Goal: Use online tool/utility: Use online tool/utility

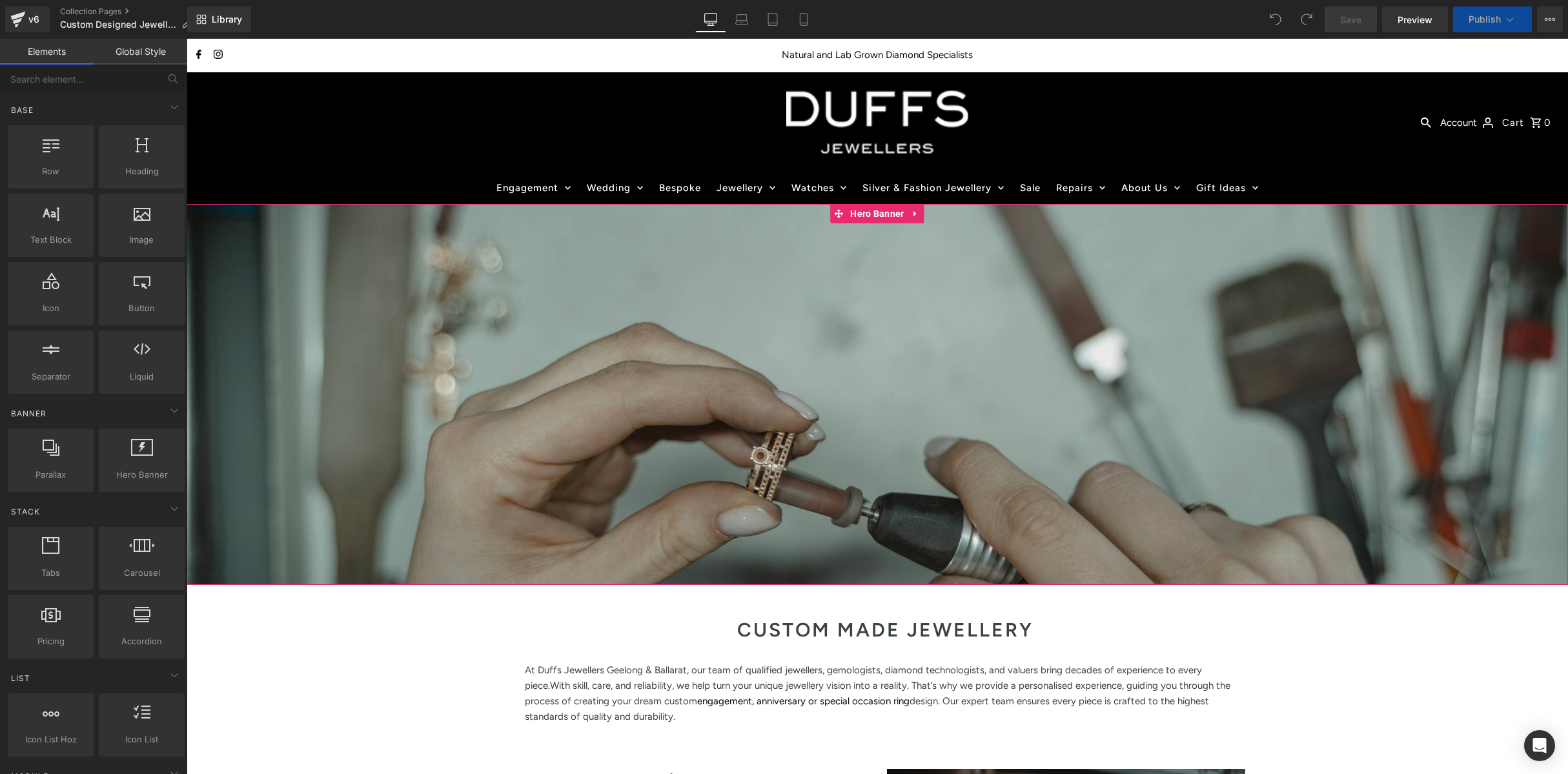
scroll to position [287, 0]
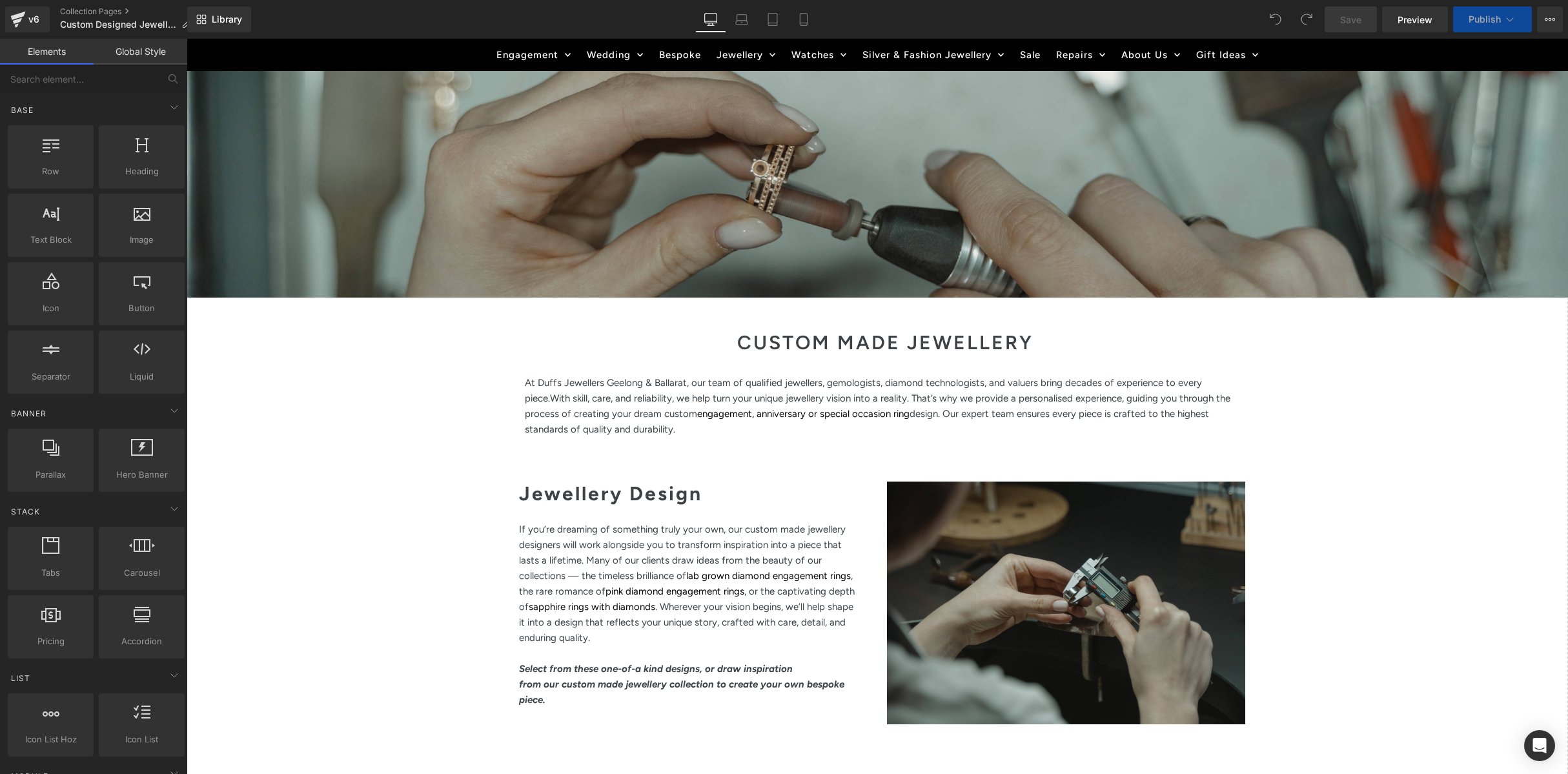
click at [1230, 549] on div at bounding box center [1066, 603] width 358 height 243
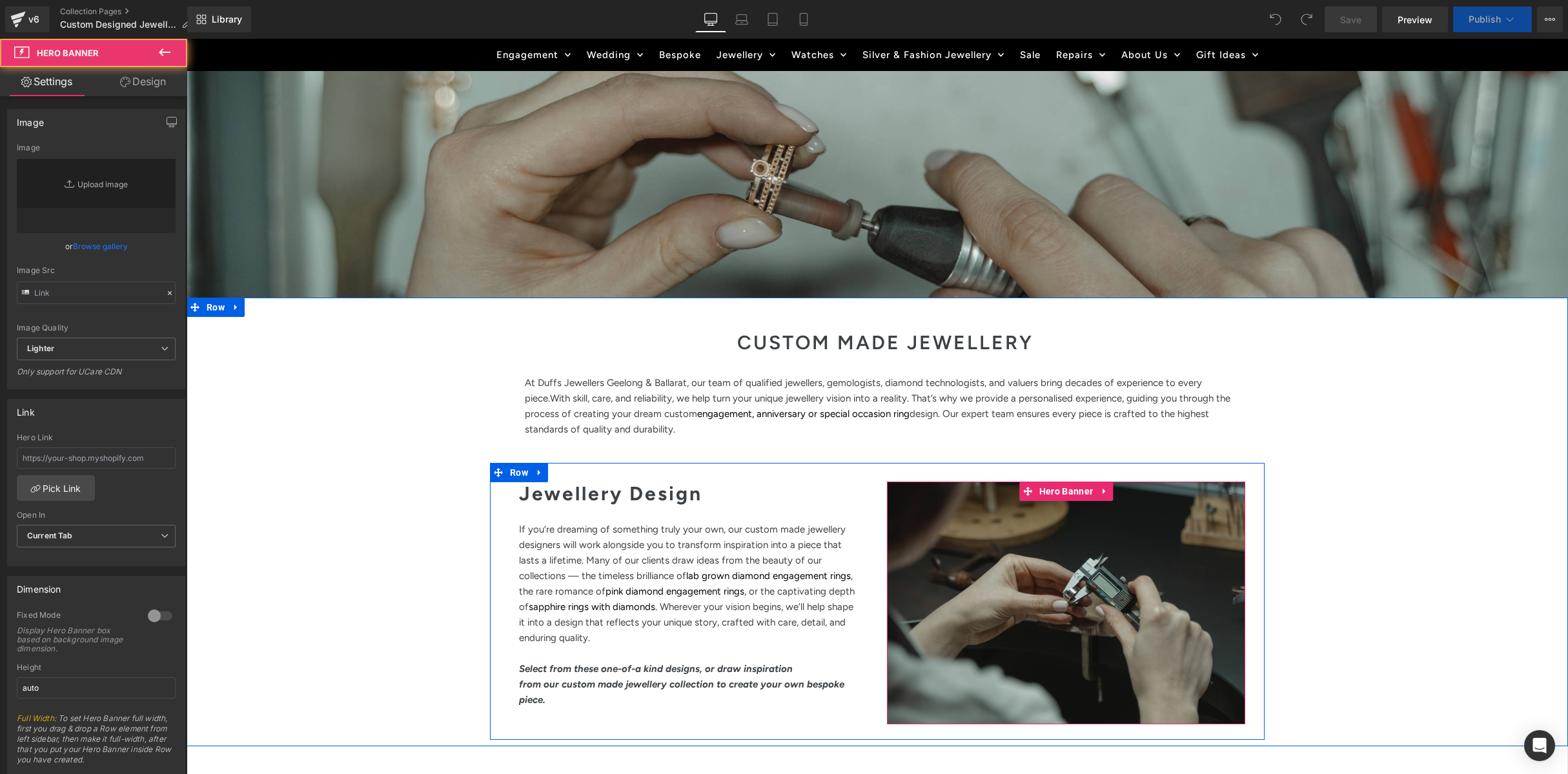
type input "[URL][DOMAIN_NAME]"
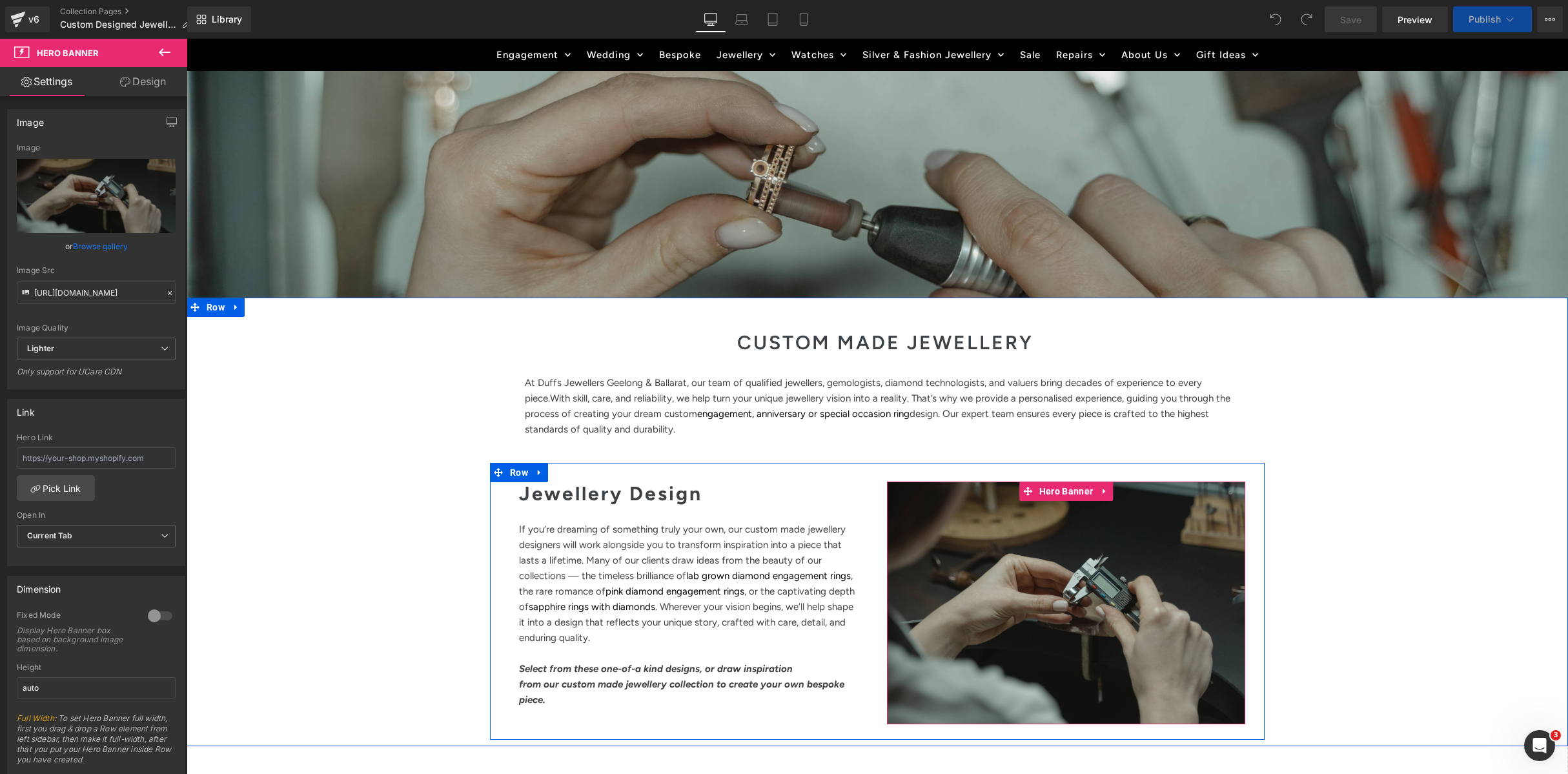
scroll to position [0, 0]
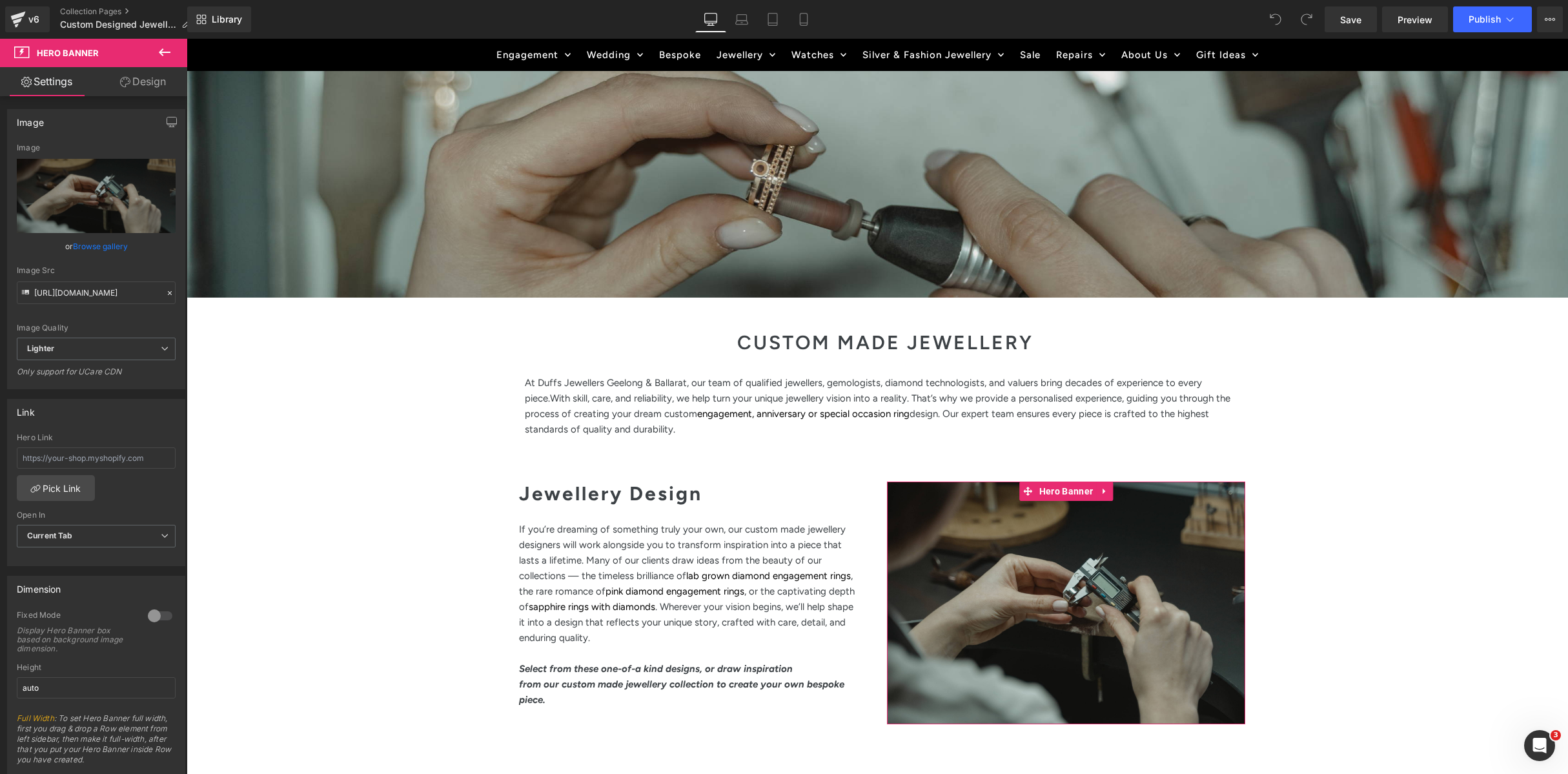
click at [129, 79] on link "Design" at bounding box center [143, 82] width 94 height 29
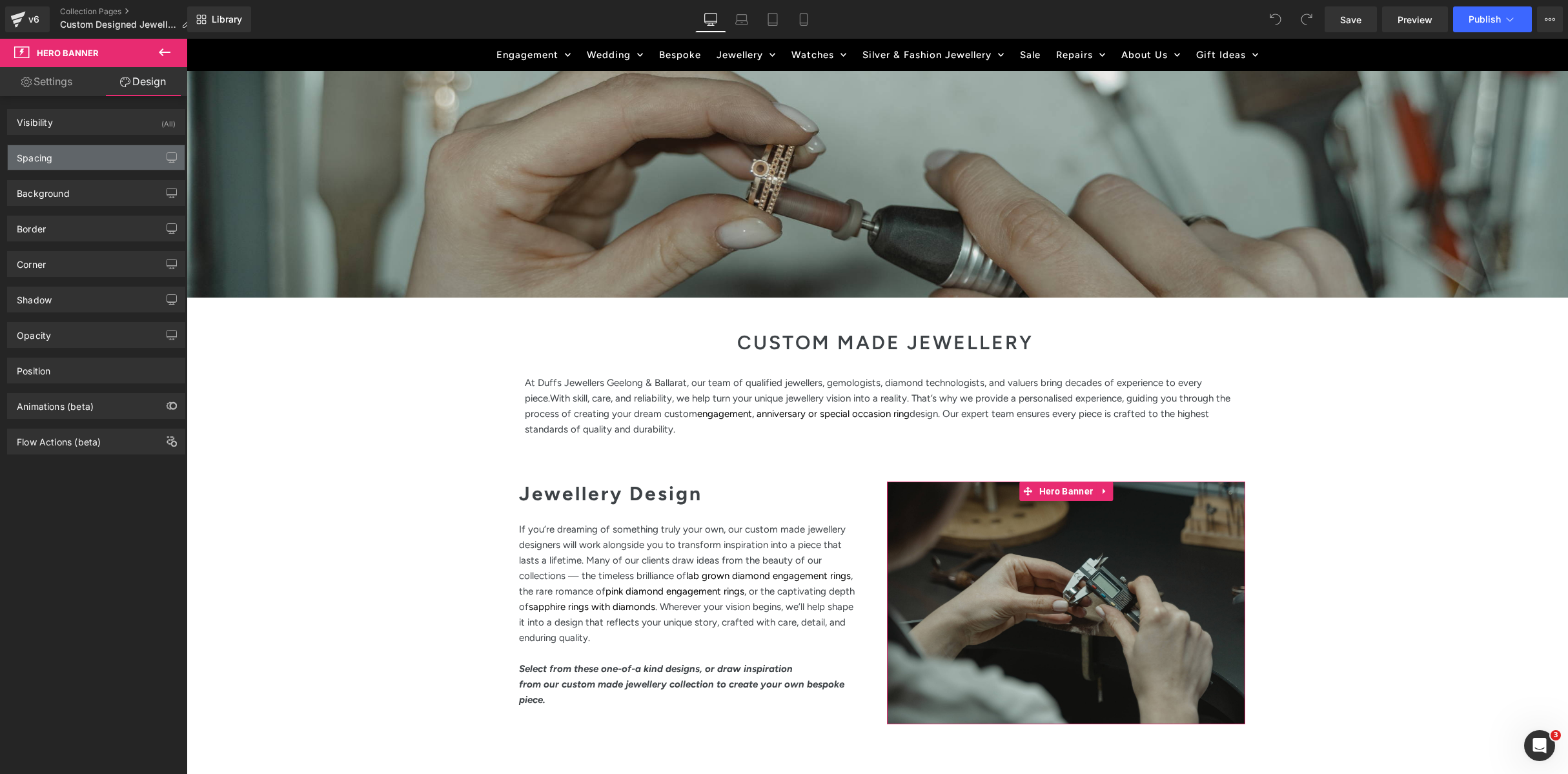
click at [51, 157] on div "Spacing" at bounding box center [34, 154] width 35 height 18
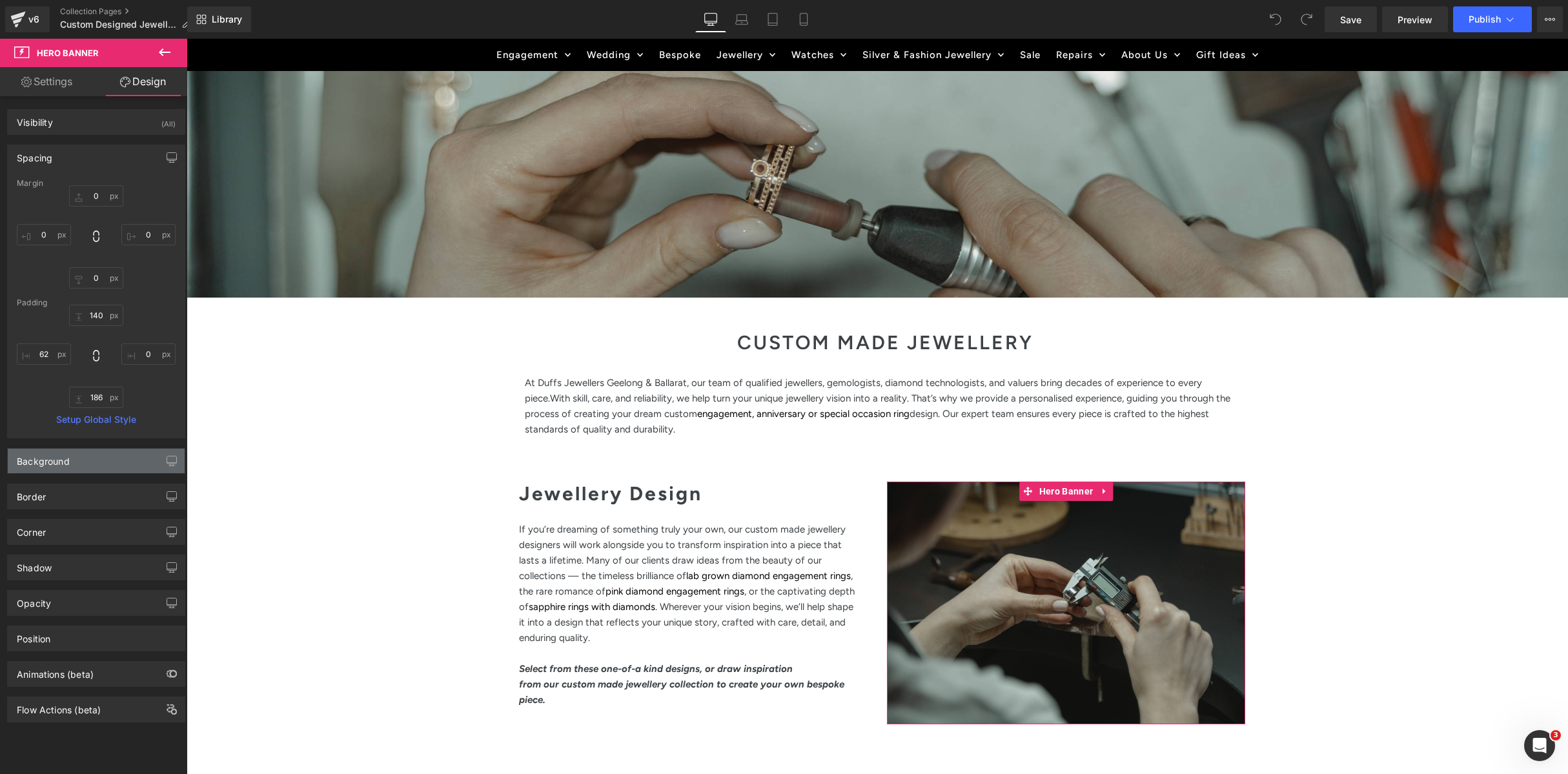
click at [41, 472] on div "Background" at bounding box center [96, 461] width 177 height 25
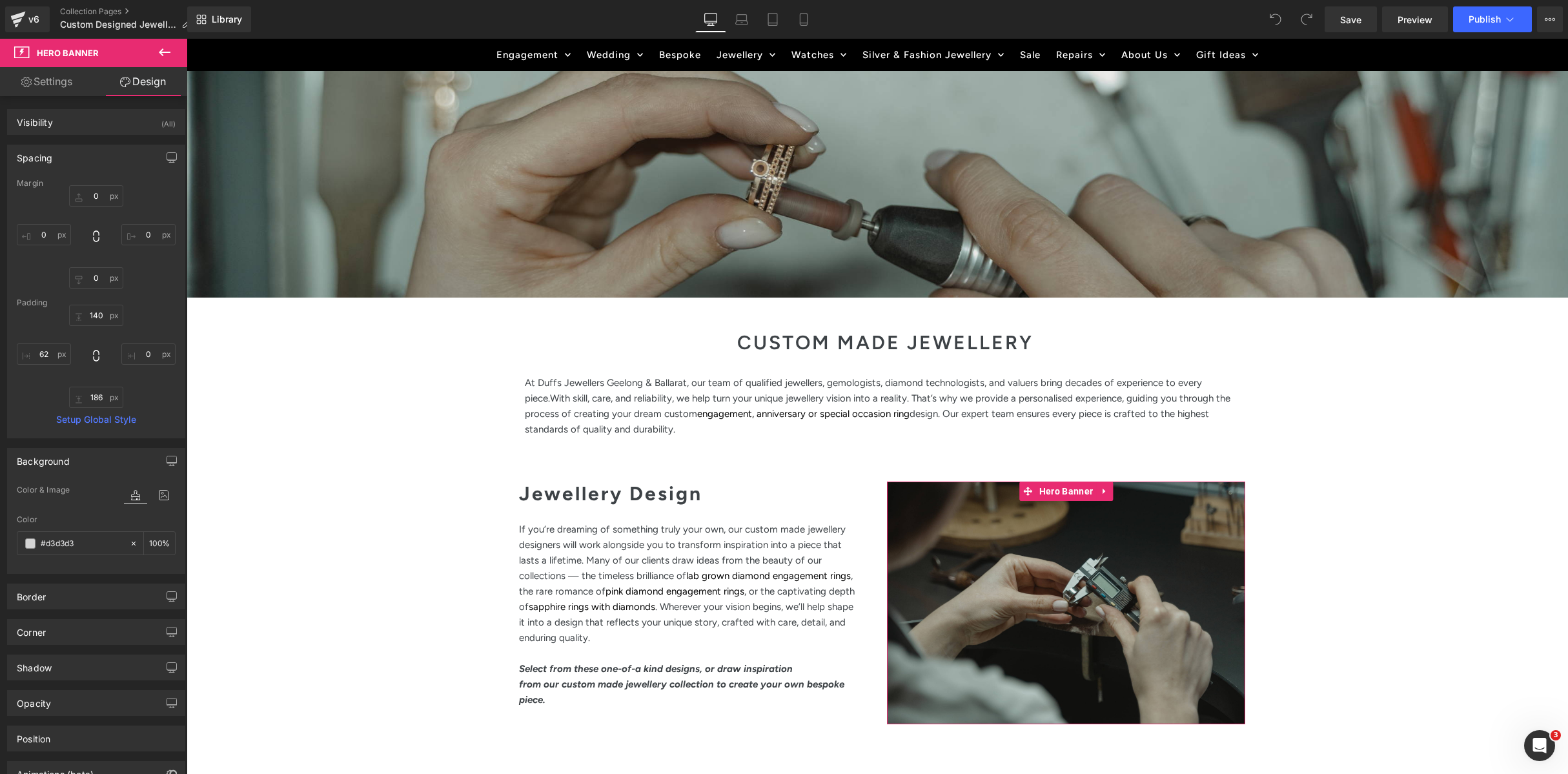
click at [35, 84] on link "Settings" at bounding box center [46, 82] width 94 height 29
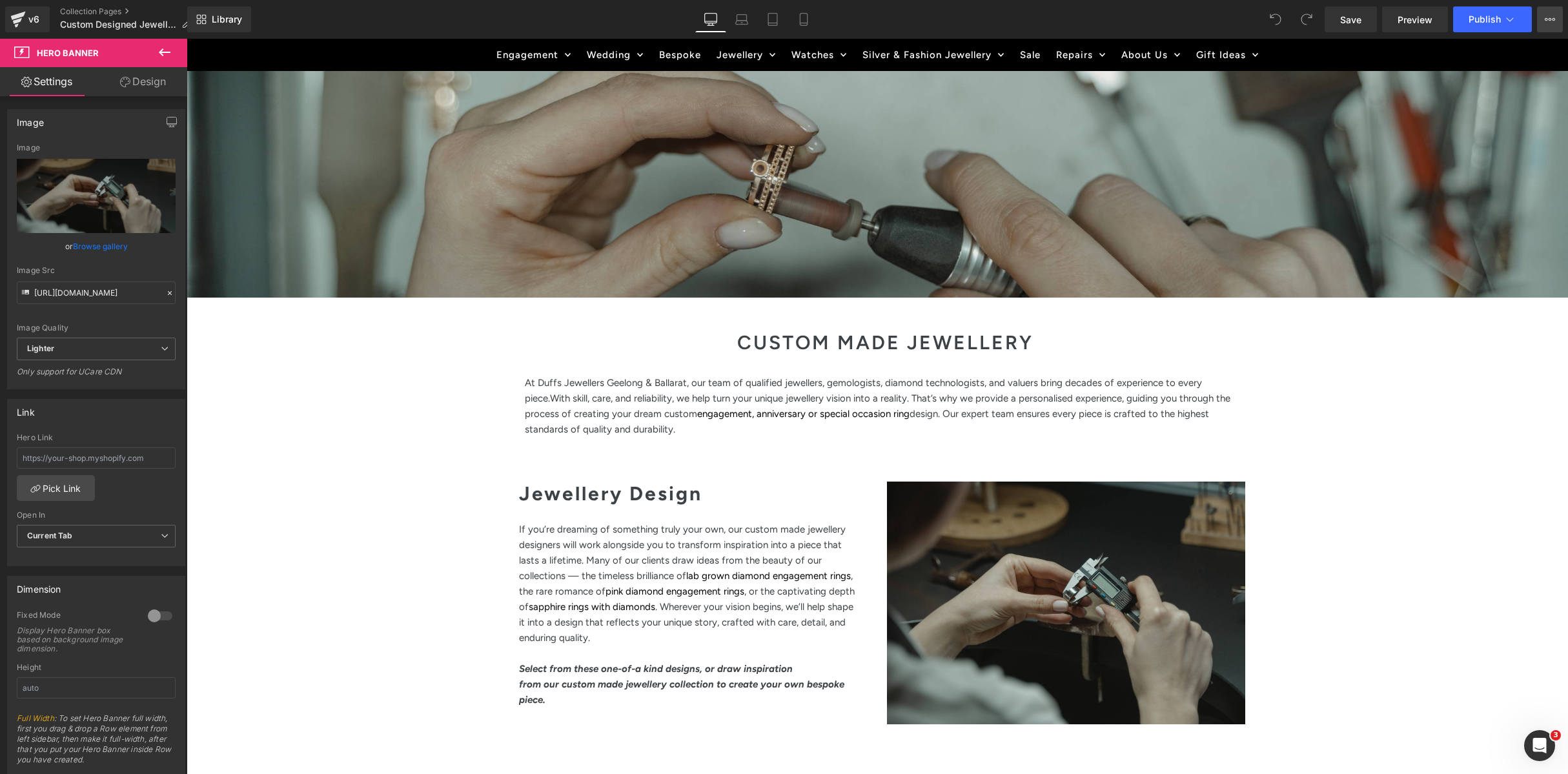
click at [1545, 19] on icon at bounding box center [1550, 19] width 11 height 11
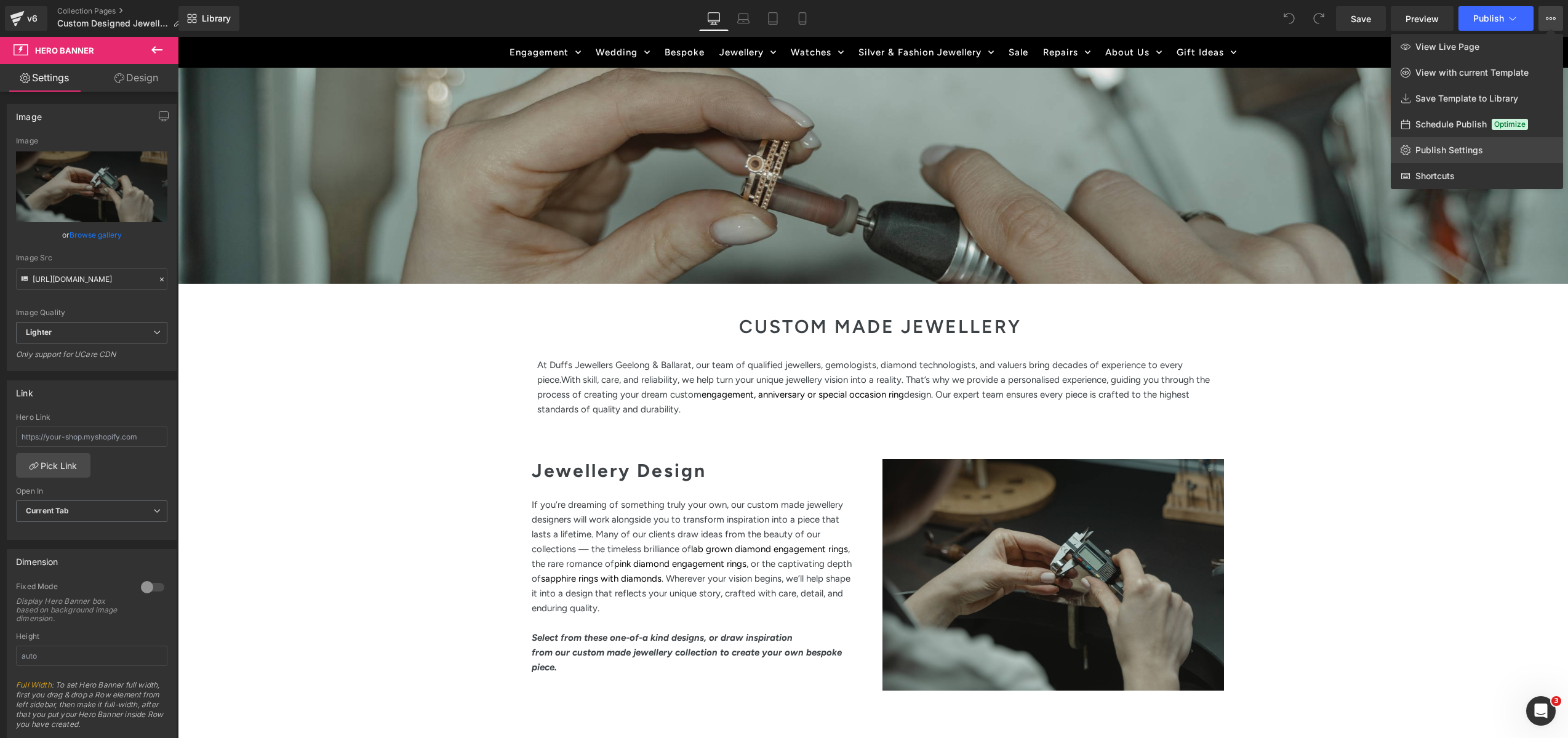
click at [1453, 154] on span "Publish Settings" at bounding box center [1449, 151] width 68 height 11
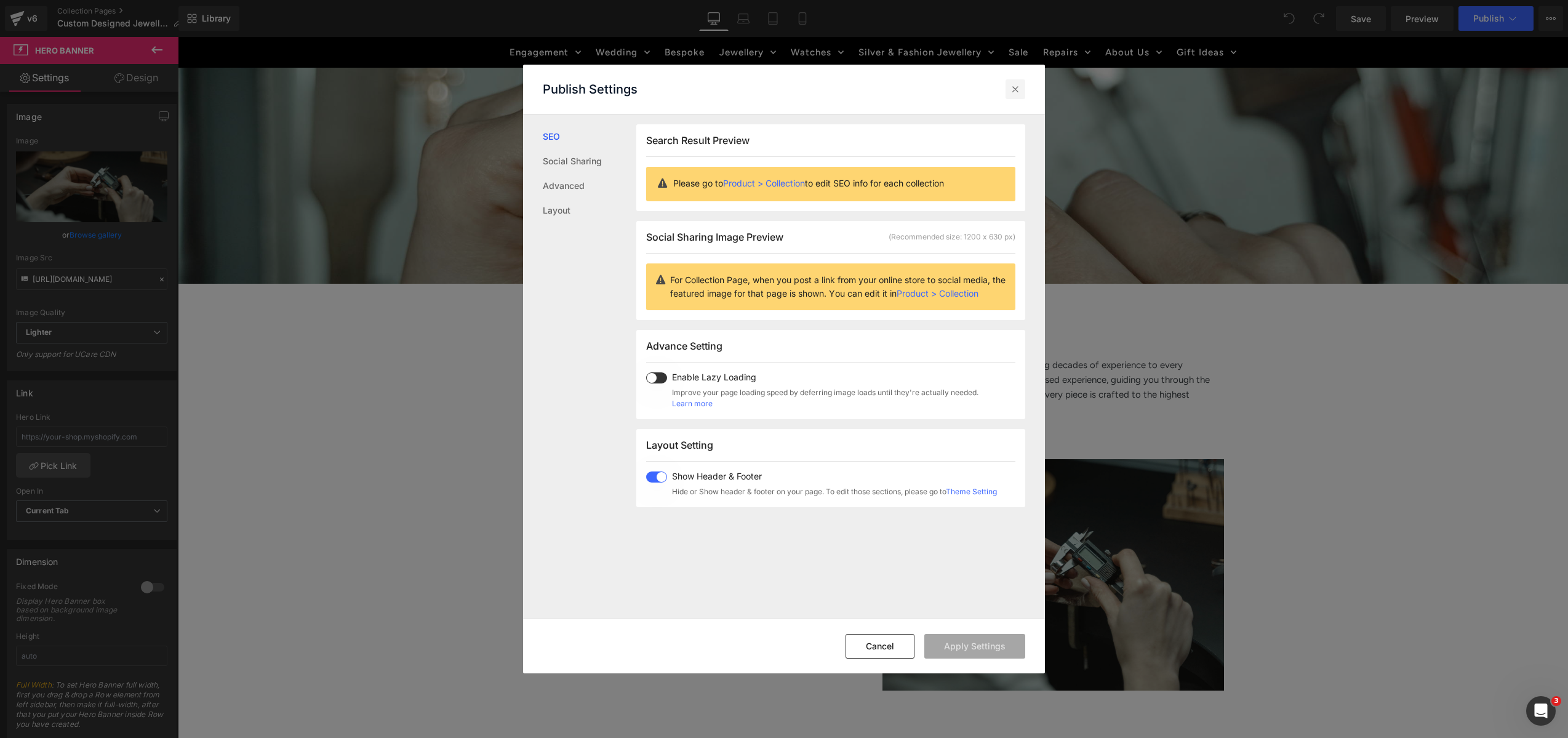
click at [1016, 89] on icon at bounding box center [1015, 89] width 12 height 12
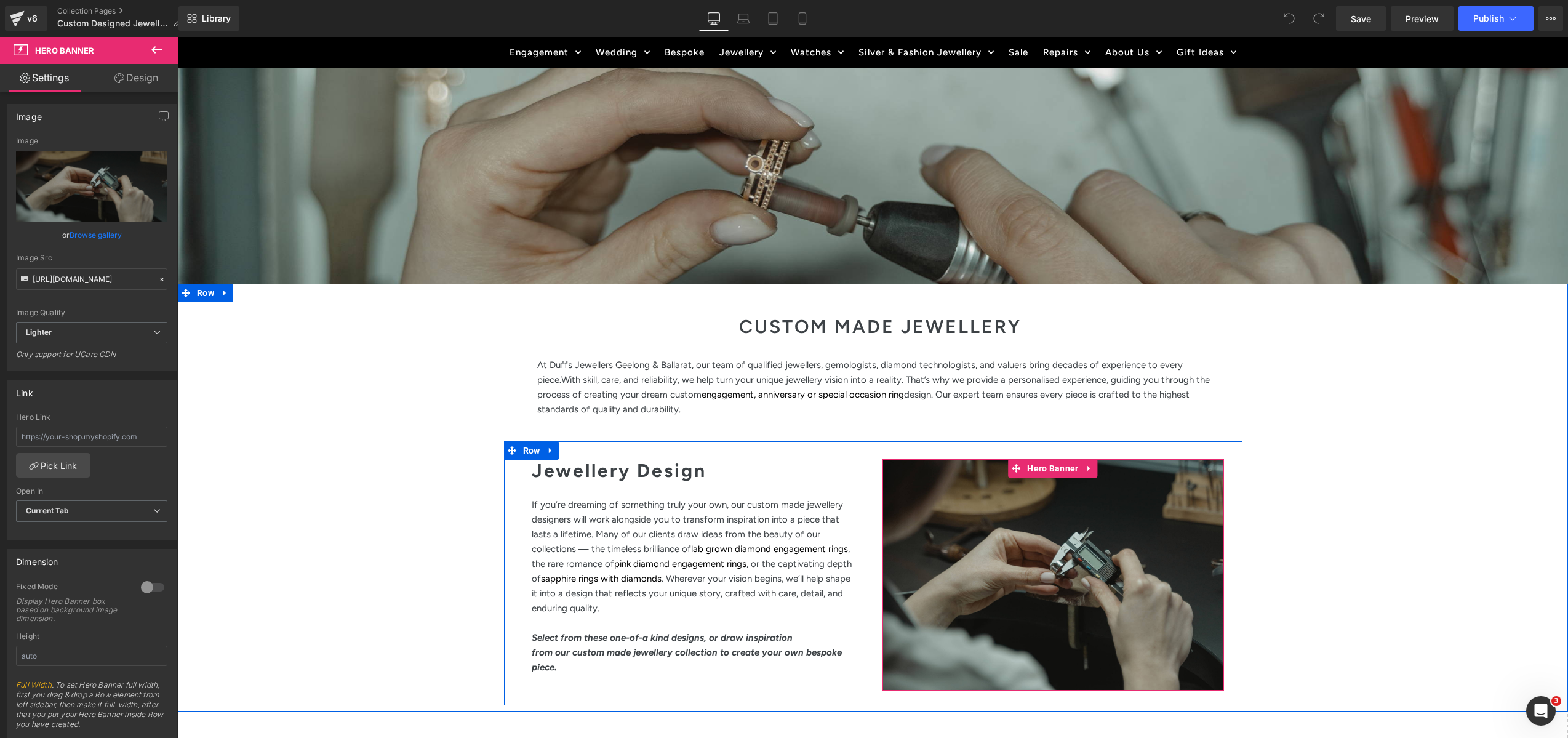
click at [1007, 574] on span "Separator" at bounding box center [1072, 561] width 303 height 31
click at [1038, 656] on div at bounding box center [1053, 575] width 342 height 232
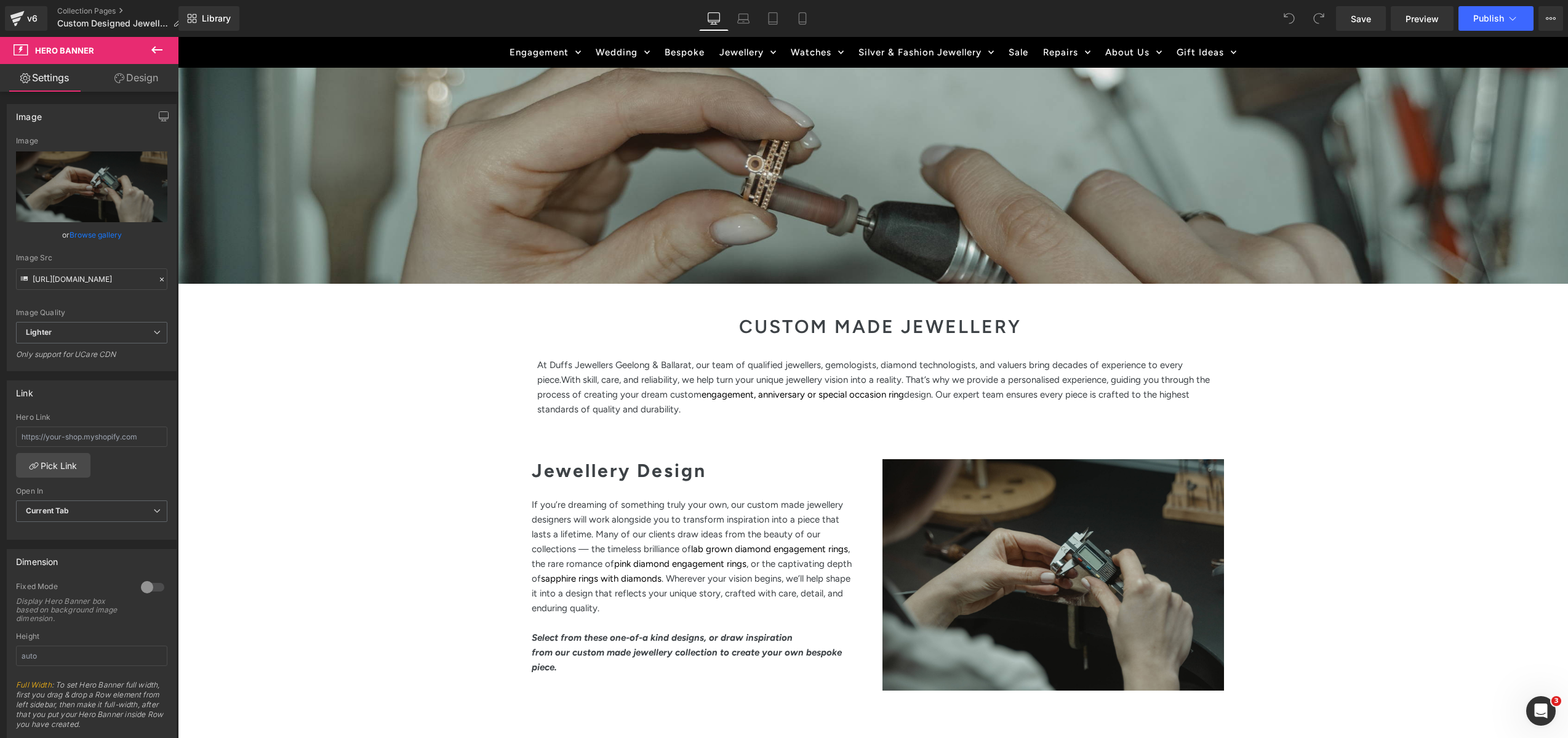
click at [158, 48] on icon at bounding box center [156, 49] width 15 height 15
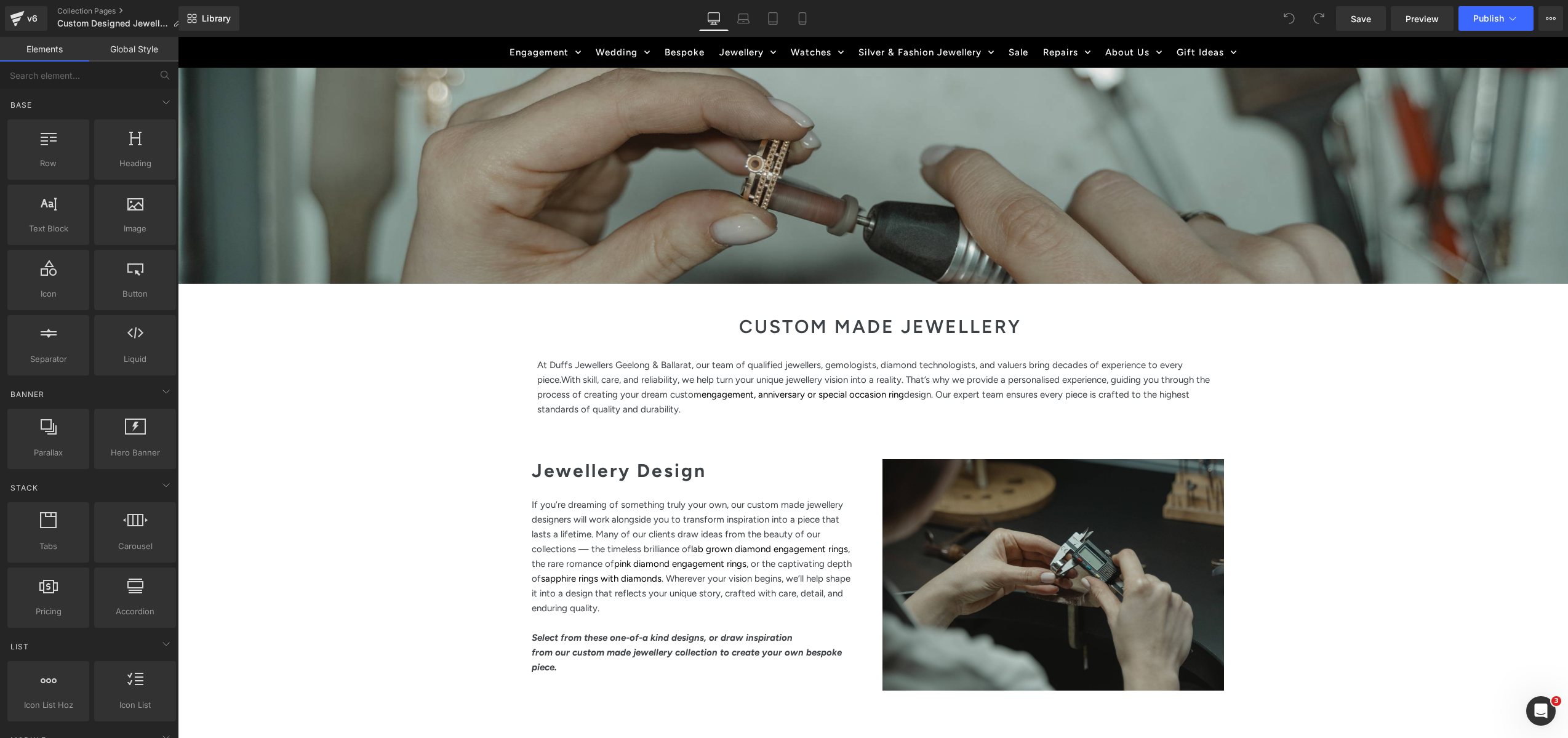
click at [144, 51] on link "Global Style" at bounding box center [134, 49] width 89 height 25
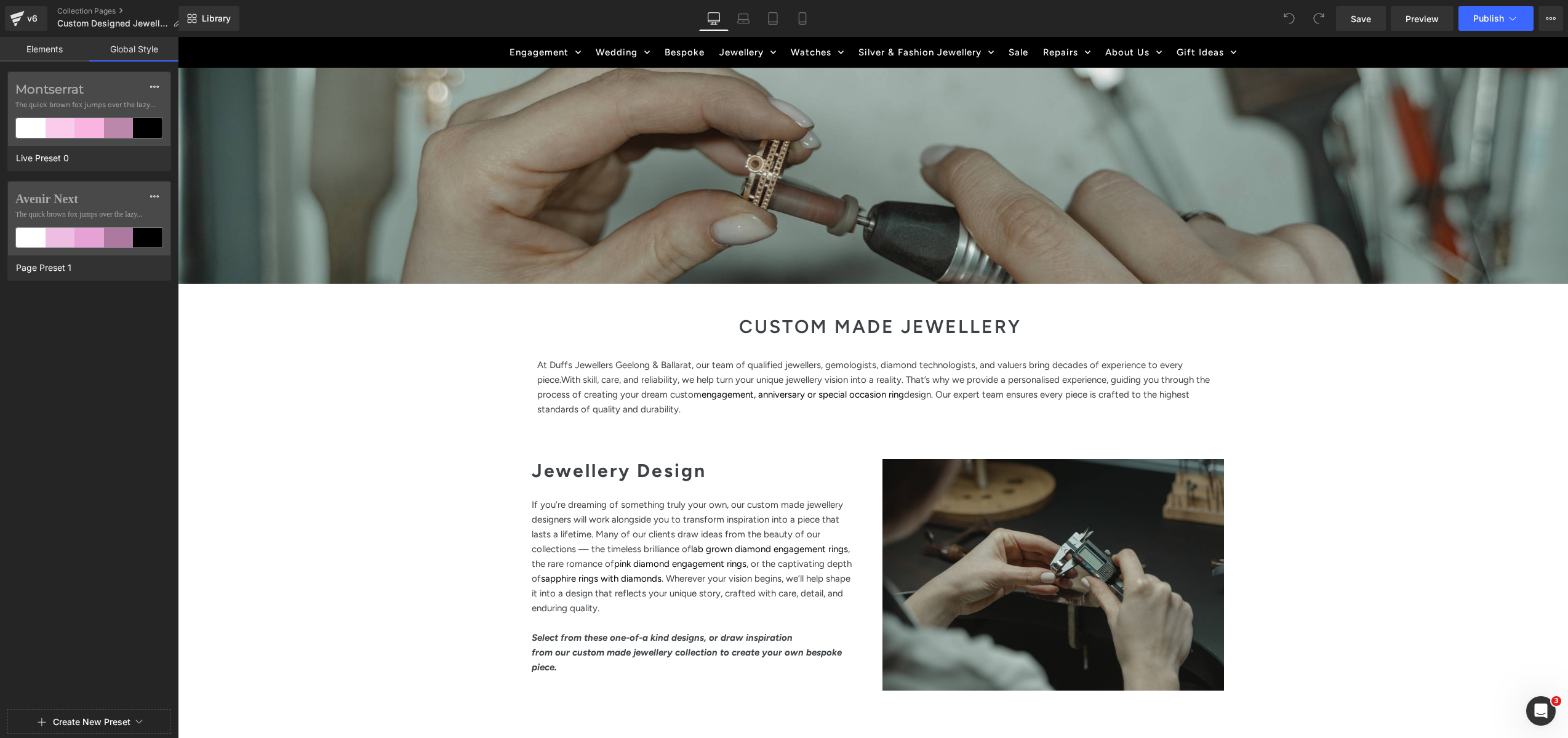
click at [49, 48] on link "Elements" at bounding box center [44, 49] width 89 height 25
